Goal: Transaction & Acquisition: Purchase product/service

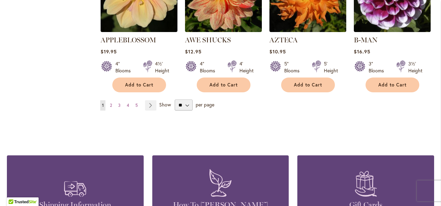
scroll to position [668, 0]
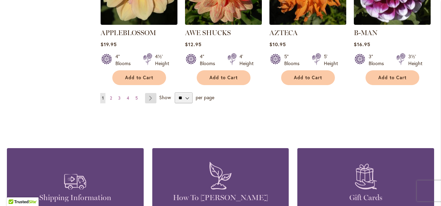
click at [149, 93] on link "Page Next" at bounding box center [150, 98] width 11 height 10
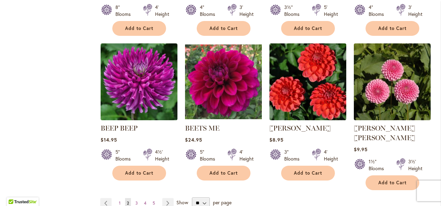
scroll to position [586, 0]
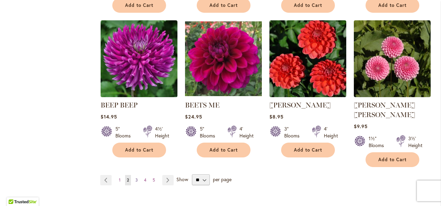
click at [136, 177] on span "3" at bounding box center [136, 179] width 2 height 5
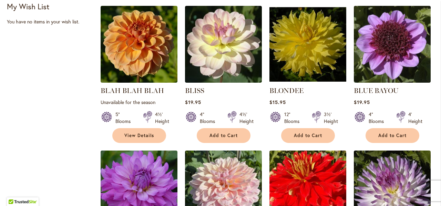
scroll to position [276, 0]
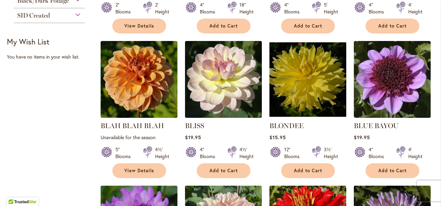
click at [54, 79] on div "Filter by: Filter By: Category Best Sellers 32 items New 3 items New & Exclusiv…" at bounding box center [220, 187] width 427 height 646
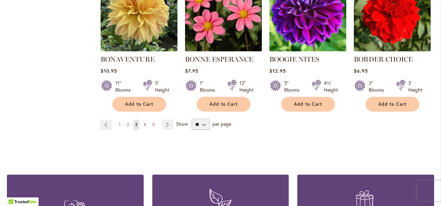
scroll to position [655, 0]
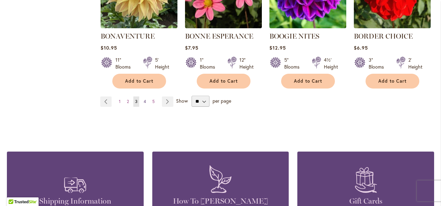
click at [144, 102] on span "4" at bounding box center [145, 101] width 2 height 5
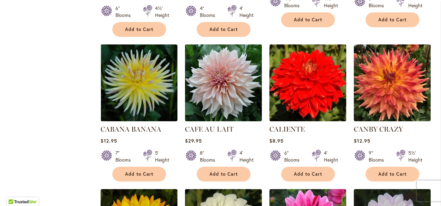
scroll to position [599, 0]
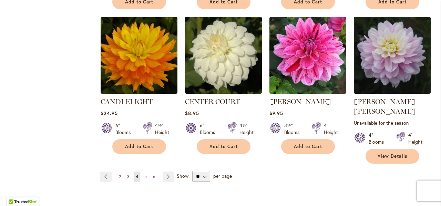
click at [144, 174] on span "5" at bounding box center [145, 176] width 2 height 5
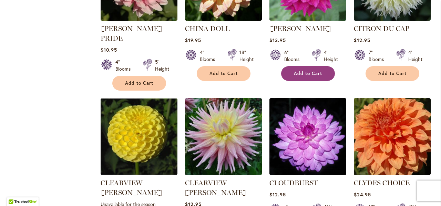
scroll to position [620, 0]
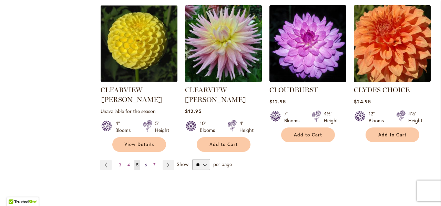
click at [145, 162] on span "6" at bounding box center [146, 164] width 2 height 5
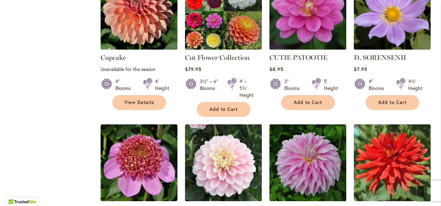
scroll to position [586, 0]
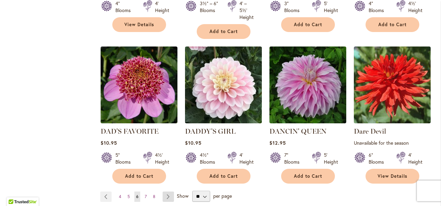
click at [166, 192] on link "Page Next" at bounding box center [168, 197] width 11 height 10
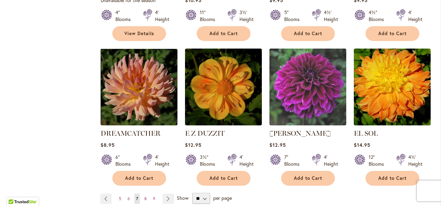
scroll to position [586, 0]
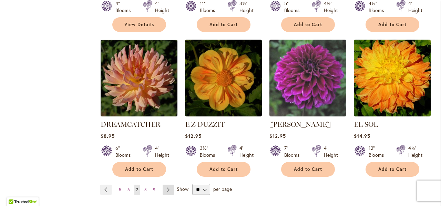
click at [166, 185] on link "Page Next" at bounding box center [168, 190] width 11 height 10
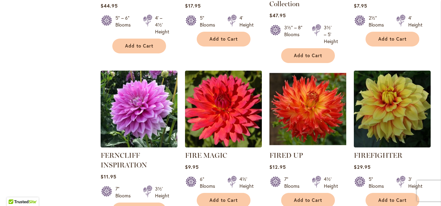
scroll to position [655, 0]
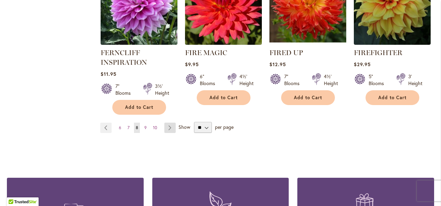
click at [171, 125] on link "Page Next" at bounding box center [169, 128] width 11 height 10
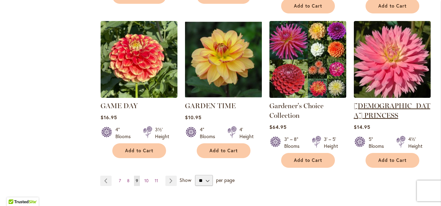
scroll to position [620, 0]
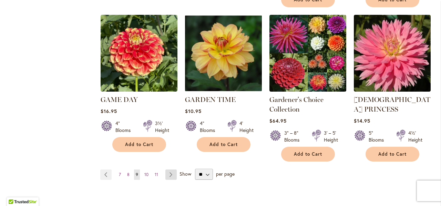
click at [169, 169] on link "Page Next" at bounding box center [170, 174] width 11 height 10
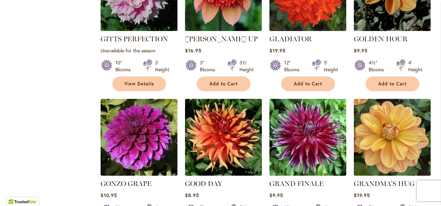
scroll to position [655, 0]
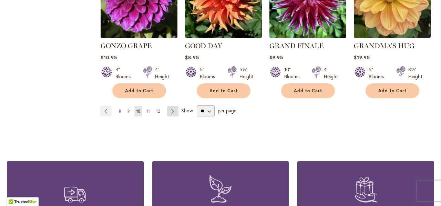
click at [173, 106] on link "Page Next" at bounding box center [172, 111] width 11 height 10
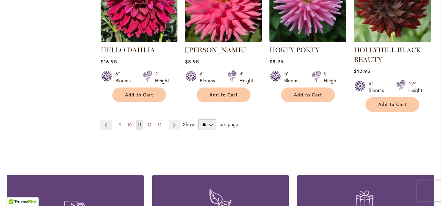
scroll to position [723, 0]
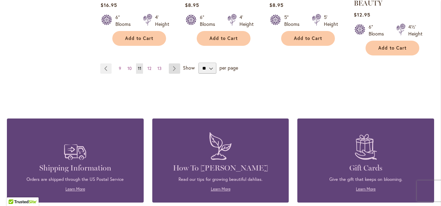
click at [174, 67] on link "Page Next" at bounding box center [174, 68] width 11 height 10
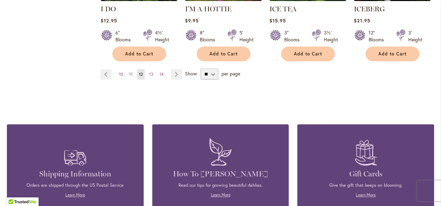
scroll to position [702, 0]
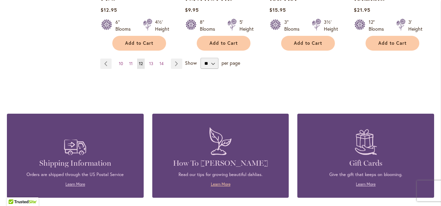
click at [217, 182] on link "Learn More" at bounding box center [221, 184] width 20 height 5
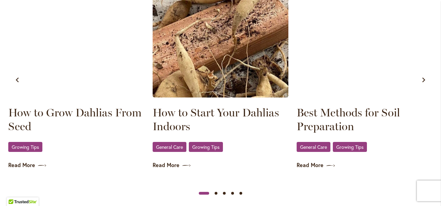
scroll to position [448, 0]
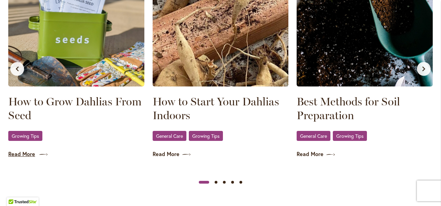
click at [21, 154] on link "Read More" at bounding box center [76, 154] width 136 height 8
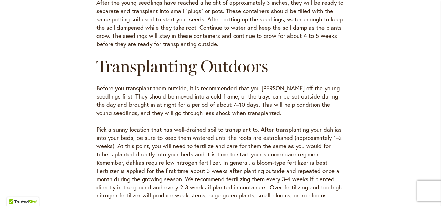
scroll to position [827, 0]
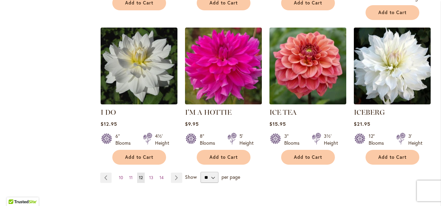
scroll to position [655, 0]
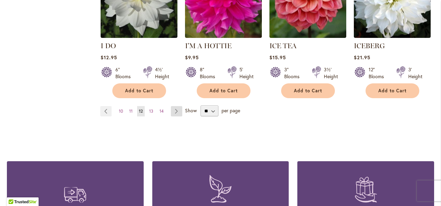
click at [173, 106] on link "Page Next" at bounding box center [176, 111] width 11 height 10
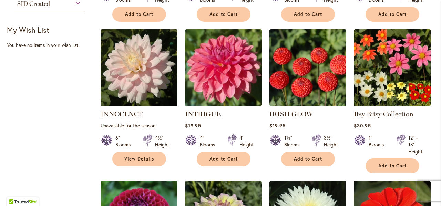
scroll to position [276, 0]
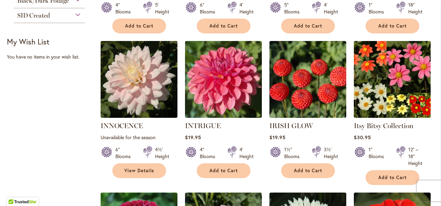
click at [398, 101] on img at bounding box center [392, 79] width 81 height 81
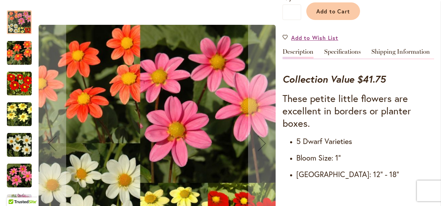
scroll to position [207, 0]
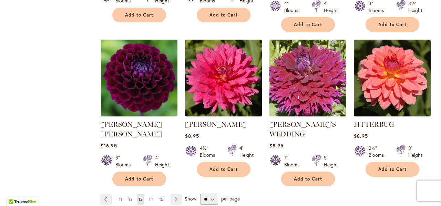
scroll to position [689, 0]
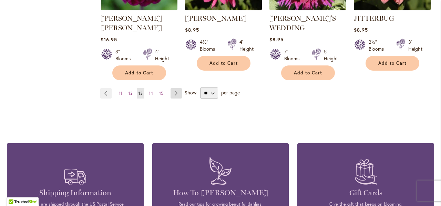
click at [176, 88] on link "Page Next" at bounding box center [176, 93] width 11 height 10
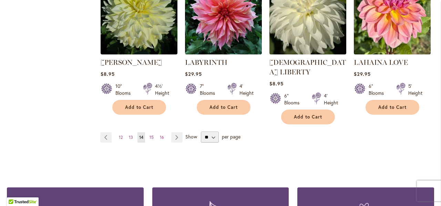
scroll to position [655, 0]
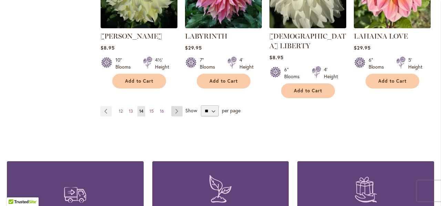
click at [176, 106] on link "Page Next" at bounding box center [176, 111] width 11 height 10
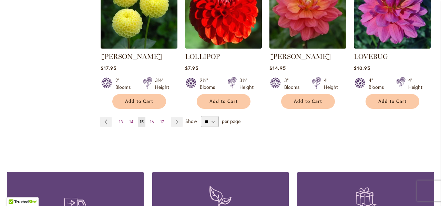
scroll to position [655, 0]
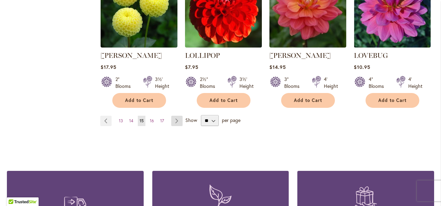
click at [175, 116] on link "Page Next" at bounding box center [176, 121] width 11 height 10
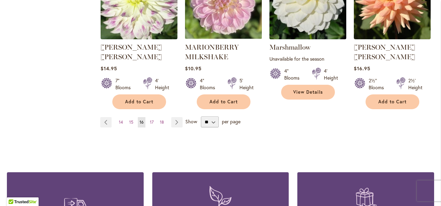
scroll to position [655, 0]
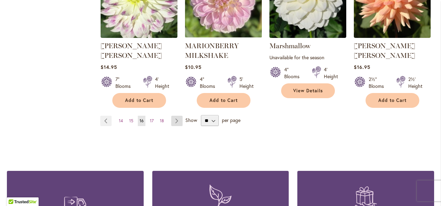
click at [174, 116] on link "Page Next" at bounding box center [176, 121] width 11 height 10
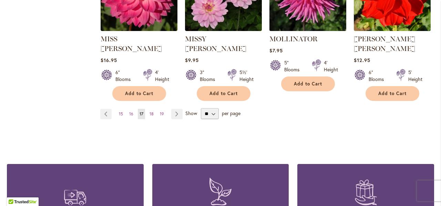
scroll to position [655, 0]
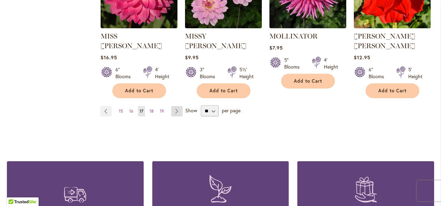
click at [177, 106] on link "Page Next" at bounding box center [176, 111] width 11 height 10
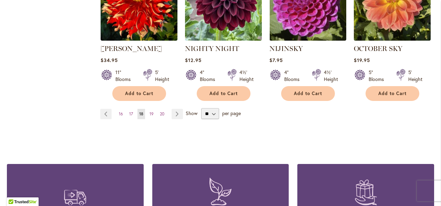
scroll to position [655, 0]
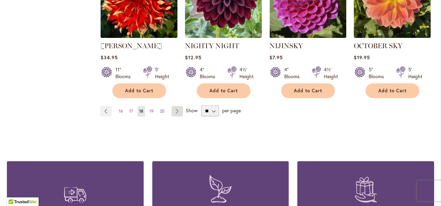
click at [177, 106] on link "Page Next" at bounding box center [177, 111] width 11 height 10
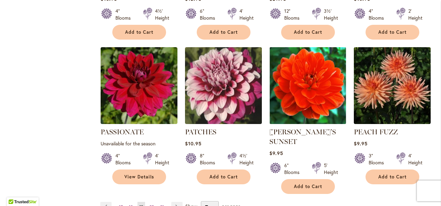
scroll to position [586, 0]
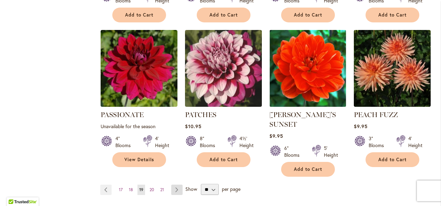
click at [178, 185] on link "Page Next" at bounding box center [176, 190] width 11 height 10
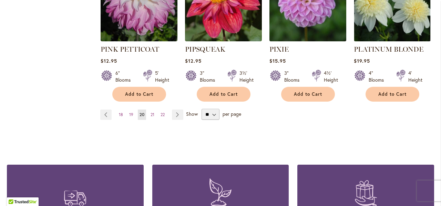
scroll to position [689, 0]
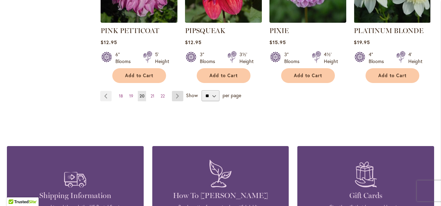
click at [176, 91] on link "Page Next" at bounding box center [177, 96] width 11 height 10
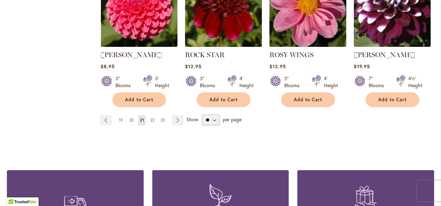
scroll to position [655, 0]
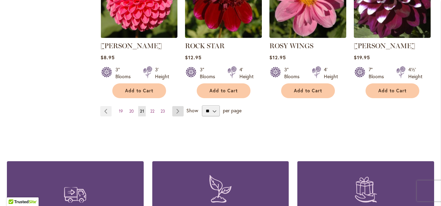
click at [176, 112] on link "Page Next" at bounding box center [177, 111] width 11 height 10
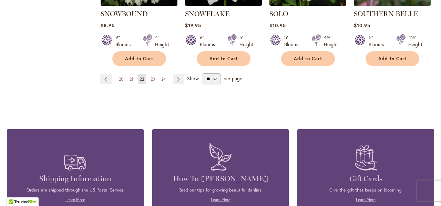
scroll to position [689, 0]
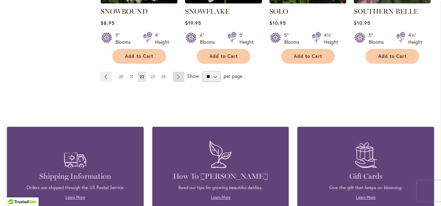
click at [181, 72] on link "Page Next" at bounding box center [178, 77] width 11 height 10
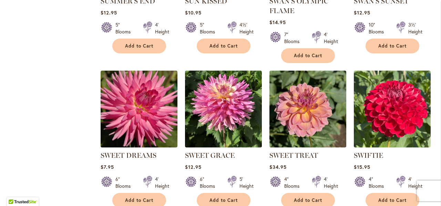
scroll to position [586, 0]
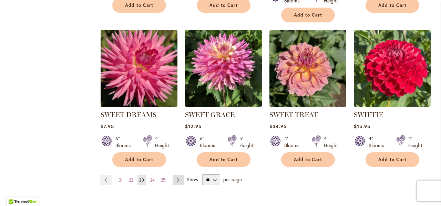
click at [177, 178] on link "Page Next" at bounding box center [178, 180] width 11 height 10
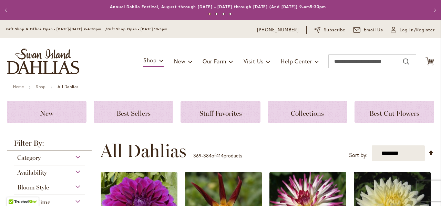
scroll to position [103, 0]
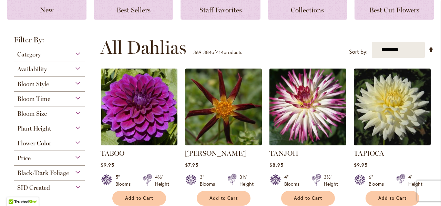
drag, startPoint x: 302, startPoint y: 102, endPoint x: 302, endPoint y: 106, distance: 4.1
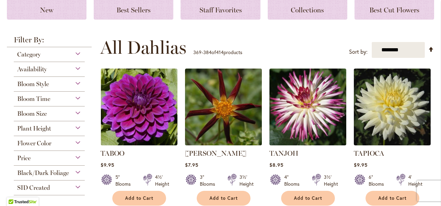
drag, startPoint x: 302, startPoint y: 106, endPoint x: 314, endPoint y: 38, distance: 68.5
click at [314, 38] on div "**********" at bounding box center [267, 47] width 334 height 21
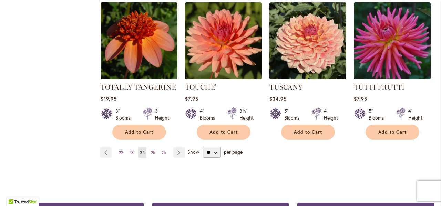
scroll to position [620, 0]
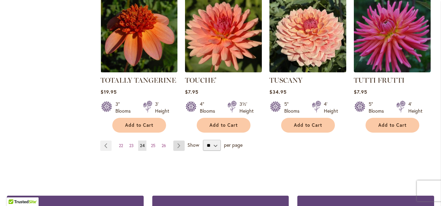
click at [175, 141] on link "Page Next" at bounding box center [178, 146] width 11 height 10
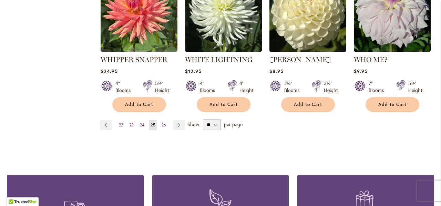
scroll to position [668, 0]
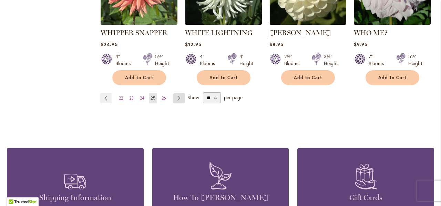
click at [180, 93] on link "Page Next" at bounding box center [178, 98] width 11 height 10
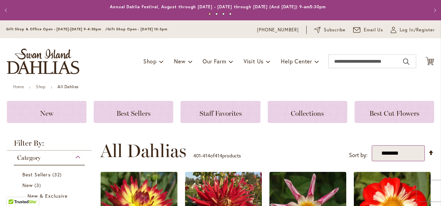
click at [419, 153] on select "**********" at bounding box center [398, 153] width 53 height 16
click at [412, 89] on ul "Home Shop All Dahlias" at bounding box center [220, 87] width 415 height 6
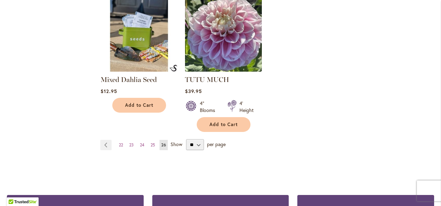
scroll to position [620, 0]
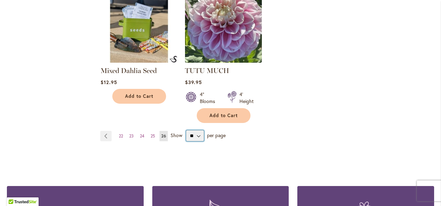
click at [199, 135] on select "** ** ** **" at bounding box center [195, 135] width 18 height 11
select select "**"
click at [186, 130] on select "** ** ** **" at bounding box center [195, 135] width 18 height 11
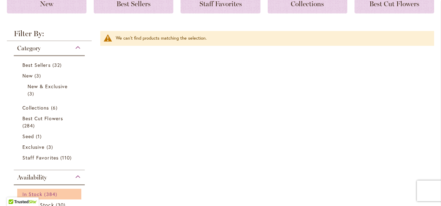
scroll to position [138, 0]
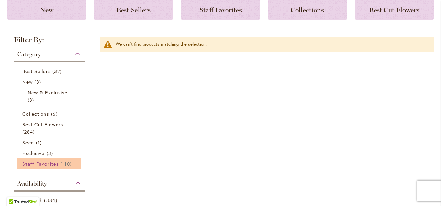
click at [38, 165] on span "Staff Favorites" at bounding box center [40, 164] width 36 height 7
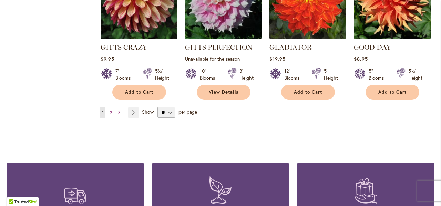
scroll to position [1826, 0]
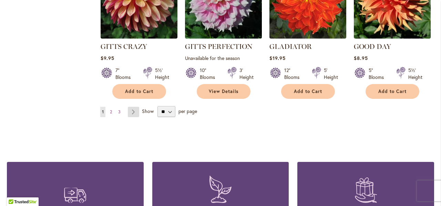
click at [132, 107] on link "Page Next" at bounding box center [133, 112] width 11 height 10
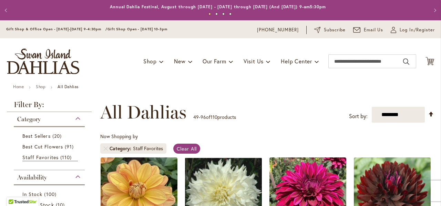
select select "*****"
click at [372, 107] on select "**********" at bounding box center [398, 115] width 53 height 16
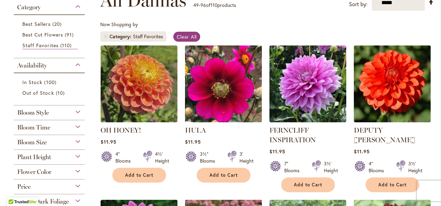
scroll to position [34, 0]
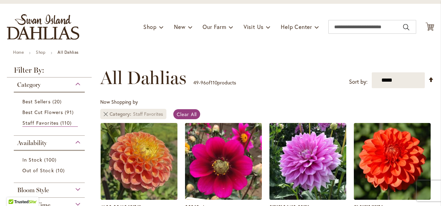
click at [105, 114] on link "Remove Category Staff Favorites" at bounding box center [106, 114] width 4 height 4
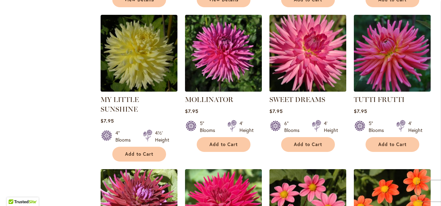
scroll to position [1481, 0]
